Goal: Transaction & Acquisition: Purchase product/service

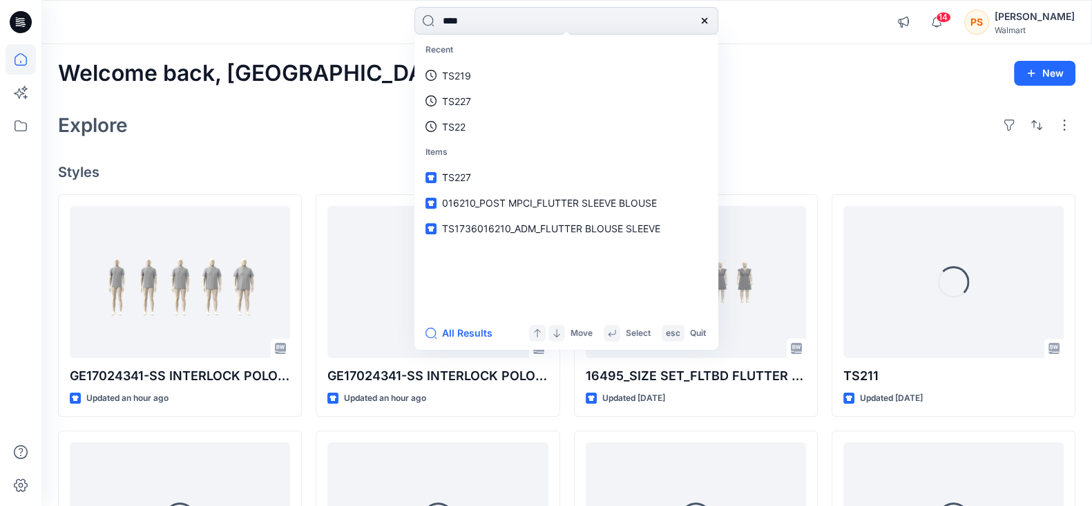
type input "*****"
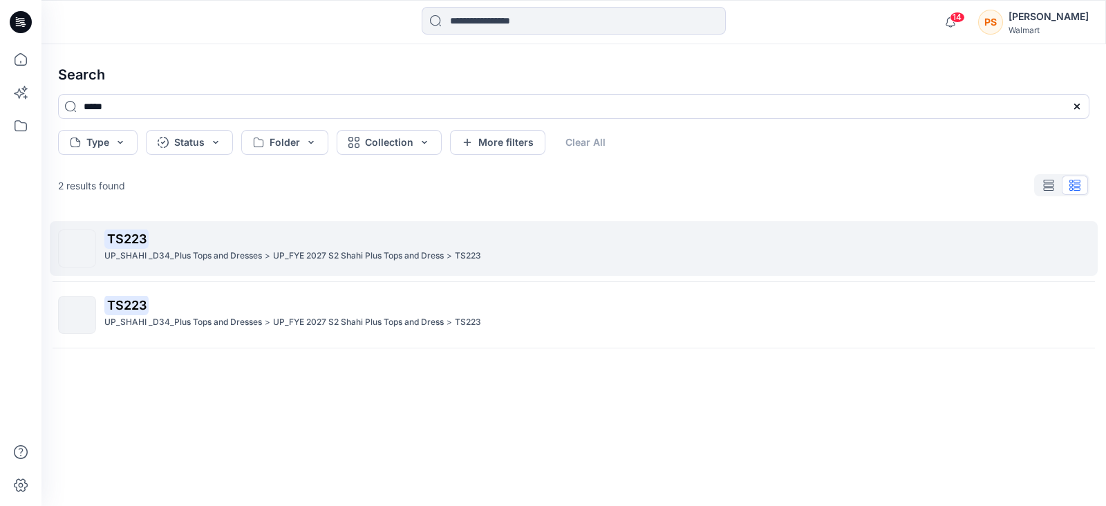
click at [128, 254] on p "UP_SHAHI _D34_Plus Tops and Dresses" at bounding box center [183, 256] width 158 height 15
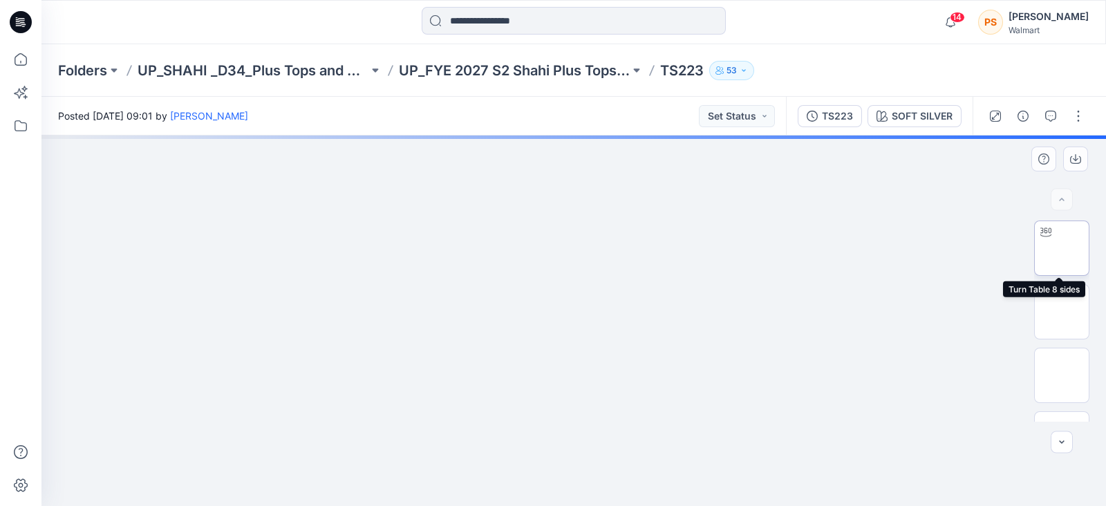
click at [1061, 248] on img at bounding box center [1061, 248] width 0 height 0
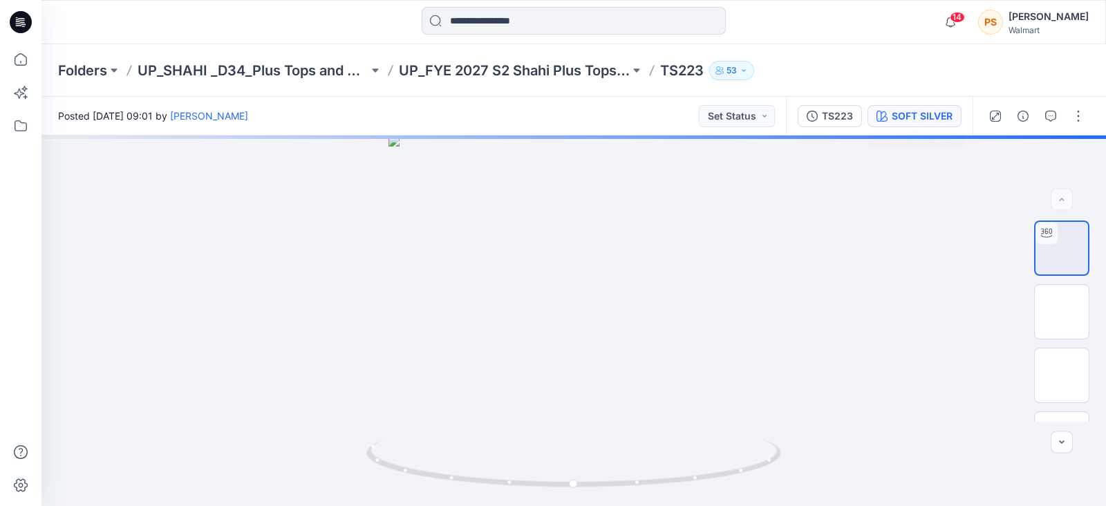
click at [925, 122] on div "SOFT SILVER" at bounding box center [921, 115] width 61 height 15
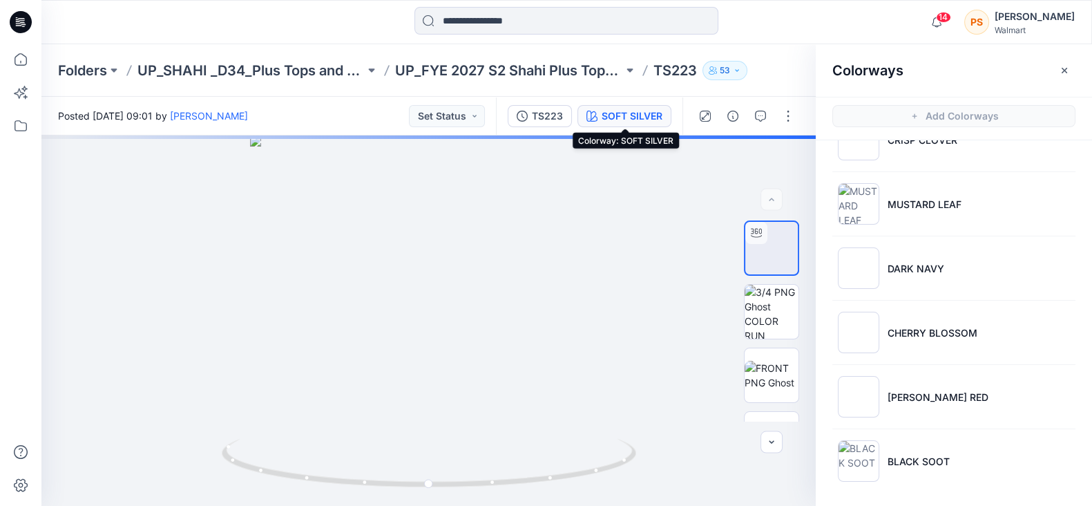
scroll to position [638, 0]
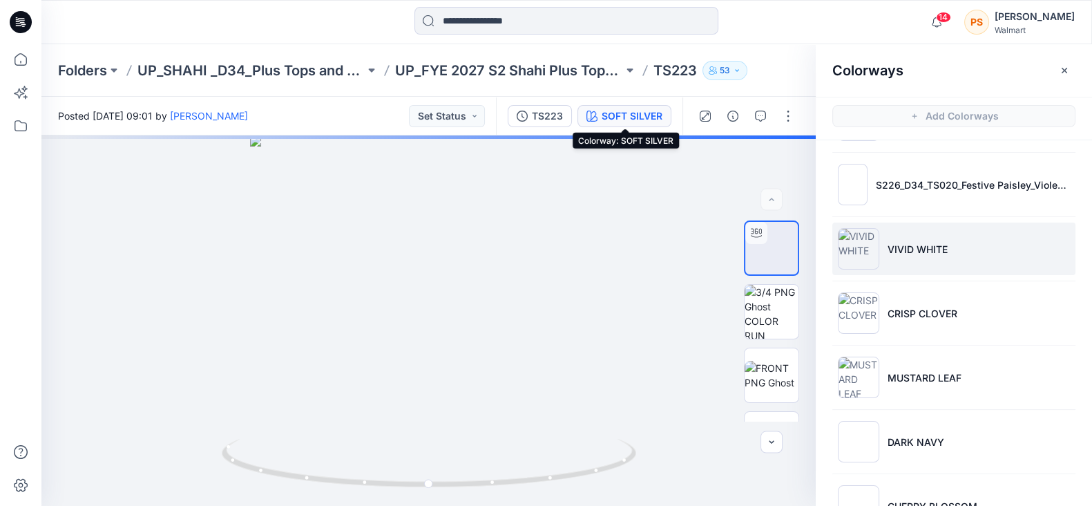
click at [916, 242] on p "VIVID WHITE" at bounding box center [918, 249] width 60 height 15
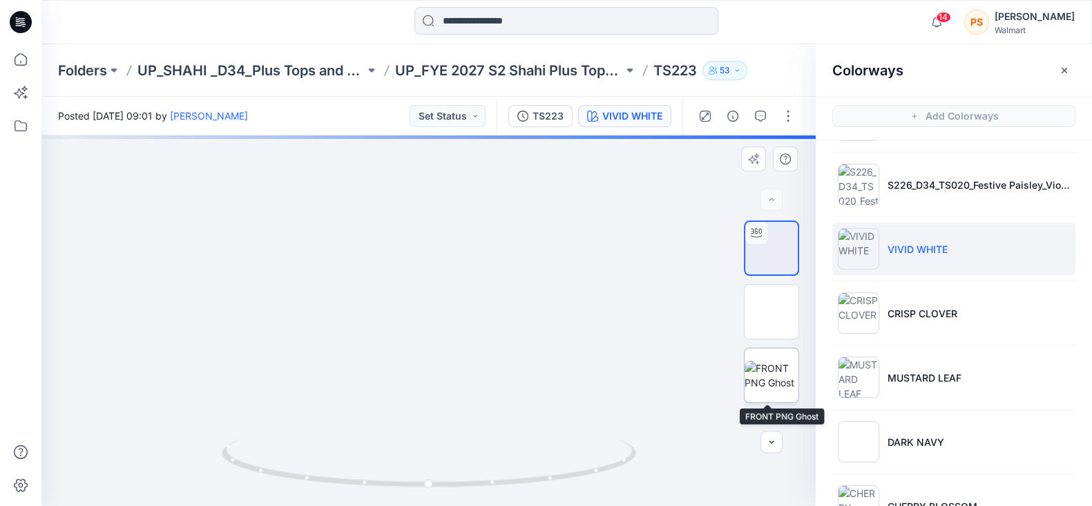
click at [768, 380] on img at bounding box center [772, 375] width 54 height 29
